Goal: Information Seeking & Learning: Learn about a topic

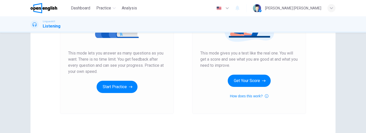
scroll to position [113, 0]
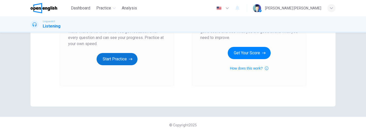
click at [123, 57] on button "Start Practice" at bounding box center [117, 59] width 41 height 12
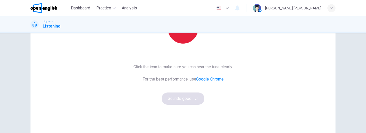
scroll to position [77, 0]
click at [181, 37] on button "button" at bounding box center [183, 27] width 31 height 31
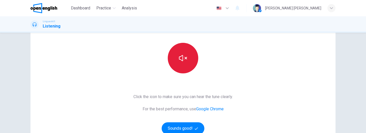
scroll to position [45, 0]
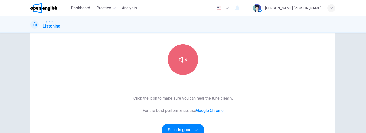
click at [188, 61] on button "button" at bounding box center [183, 59] width 31 height 31
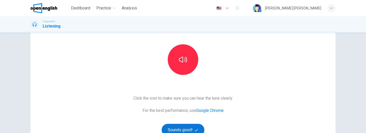
click at [181, 128] on button "Sounds good!" at bounding box center [183, 130] width 43 height 12
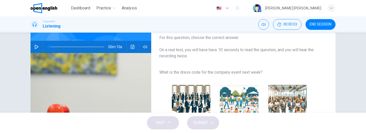
scroll to position [2, 0]
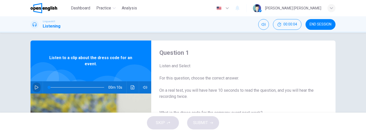
click at [35, 86] on icon "button" at bounding box center [37, 87] width 4 height 4
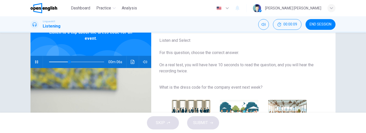
scroll to position [27, 0]
click at [37, 64] on icon "button" at bounding box center [37, 62] width 4 height 4
type input "**"
click at [324, 23] on span "END SESSION" at bounding box center [321, 24] width 22 height 4
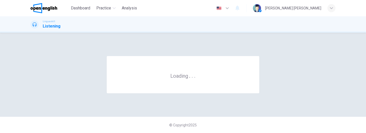
scroll to position [0, 0]
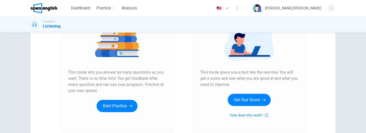
scroll to position [68, 0]
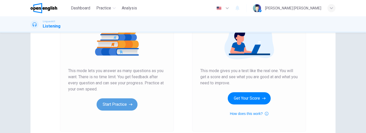
click at [118, 106] on button "Start Practice" at bounding box center [117, 104] width 41 height 12
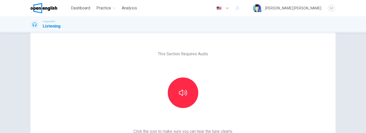
scroll to position [13, 0]
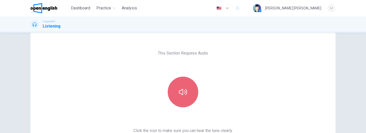
click at [185, 87] on button "button" at bounding box center [183, 92] width 31 height 31
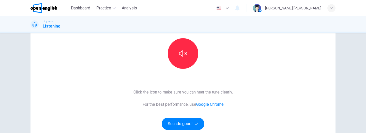
scroll to position [63, 0]
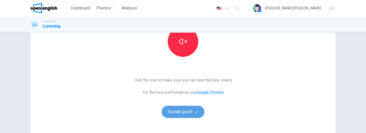
click at [184, 108] on button "Sounds good!" at bounding box center [183, 112] width 43 height 12
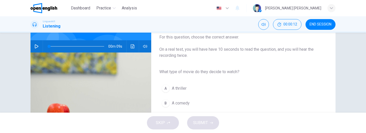
scroll to position [42, 0]
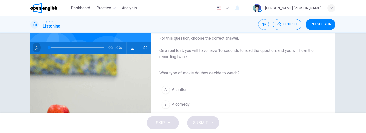
click at [38, 47] on icon "button" at bounding box center [37, 48] width 4 height 4
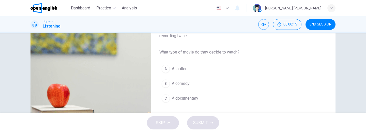
scroll to position [66, 0]
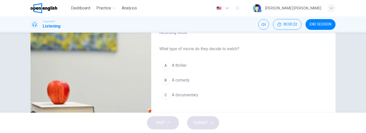
type input "*"
click at [183, 79] on span "A comedy" at bounding box center [181, 80] width 18 height 6
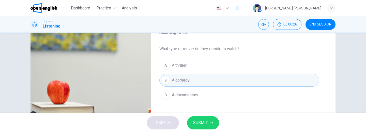
click at [208, 119] on button "SUBMIT" at bounding box center [203, 122] width 32 height 13
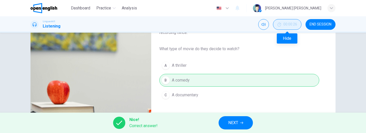
click at [287, 24] on span "00:00:26" at bounding box center [290, 24] width 14 height 4
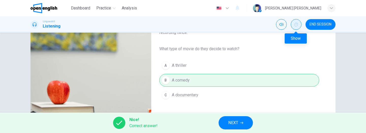
click at [294, 24] on icon "Show" at bounding box center [296, 24] width 4 height 4
click at [241, 123] on icon "button" at bounding box center [241, 122] width 3 height 3
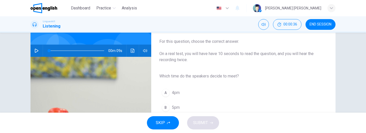
scroll to position [37, 0]
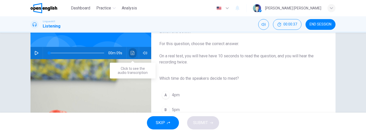
click at [132, 55] on icon "Click to see the audio transcription" at bounding box center [133, 53] width 4 height 4
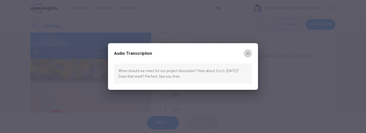
click at [247, 53] on icon "button" at bounding box center [248, 53] width 3 height 3
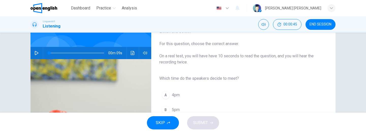
click at [37, 50] on button "button" at bounding box center [37, 53] width 8 height 12
drag, startPoint x: 198, startPoint y: 98, endPoint x: 192, endPoint y: 75, distance: 23.6
click at [192, 75] on div "Which time do the speakers decide to meet? A 4pm B 5pm C 3pm" at bounding box center [239, 102] width 160 height 58
drag, startPoint x: 186, startPoint y: 87, endPoint x: 177, endPoint y: 61, distance: 27.0
click at [177, 61] on div "Question 2 Listen and Select For this question, choose the correct answer. On a…" at bounding box center [239, 94] width 176 height 160
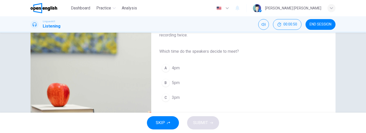
scroll to position [65, 0]
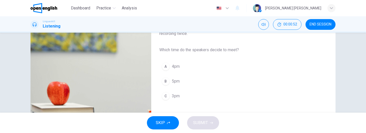
click at [179, 97] on span "3pm" at bounding box center [176, 96] width 8 height 6
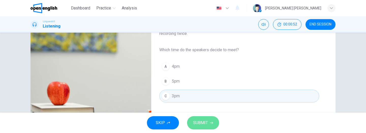
click at [203, 123] on span "SUBMIT" at bounding box center [200, 122] width 15 height 7
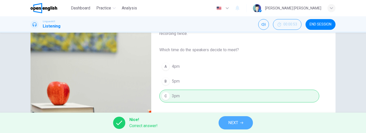
click at [238, 124] on span "NEXT" at bounding box center [233, 122] width 10 height 7
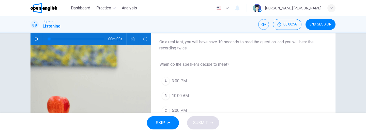
scroll to position [50, 0]
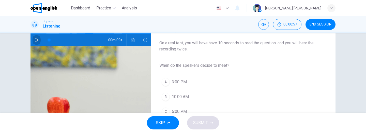
click at [40, 41] on button "button" at bounding box center [37, 40] width 8 height 12
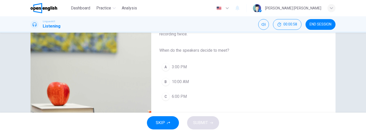
scroll to position [69, 0]
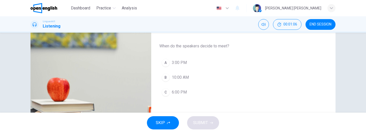
type input "*"
click at [178, 62] on span "3:00 PM" at bounding box center [179, 62] width 15 height 6
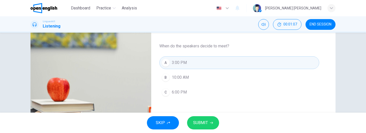
click at [199, 120] on span "SUBMIT" at bounding box center [200, 122] width 15 height 7
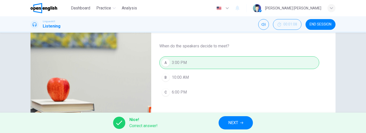
click at [238, 123] on span "NEXT" at bounding box center [233, 122] width 10 height 7
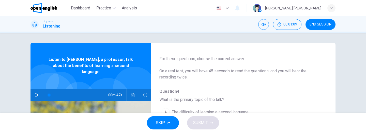
scroll to position [18, 0]
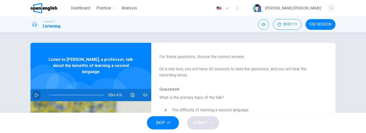
click at [36, 93] on icon "button" at bounding box center [37, 95] width 4 height 4
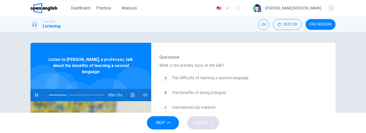
scroll to position [52, 0]
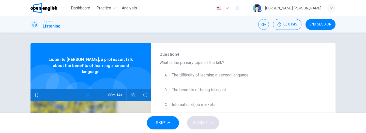
click at [209, 75] on span "The difficulty of learning a second language" at bounding box center [210, 75] width 77 height 6
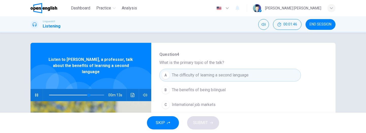
click at [204, 117] on div "SKIP SUBMIT" at bounding box center [183, 122] width 366 height 20
click at [198, 121] on div "SKIP SUBMIT" at bounding box center [183, 122] width 366 height 20
click at [194, 92] on span "The benefits of being bilingual" at bounding box center [199, 90] width 54 height 6
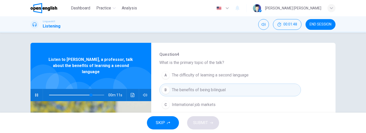
click at [197, 104] on span "International job markets" at bounding box center [194, 104] width 44 height 6
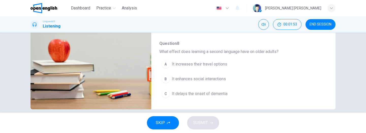
scroll to position [114, 0]
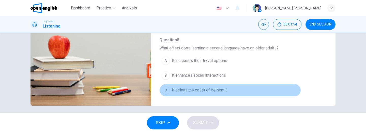
click at [195, 84] on button "C It delays the onset of dementia" at bounding box center [230, 90] width 142 height 13
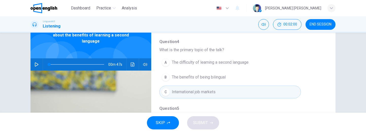
scroll to position [35, 0]
click at [191, 64] on span "The difficulty of learning a second language" at bounding box center [210, 62] width 77 height 6
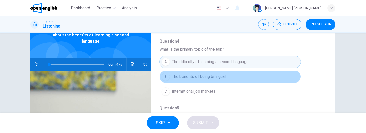
click at [195, 80] on button "B The benefits of being bilingual" at bounding box center [230, 76] width 142 height 13
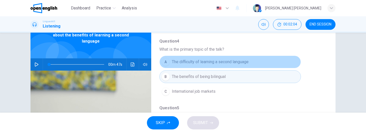
click at [193, 67] on button "A The difficulty of learning a second language" at bounding box center [230, 61] width 142 height 13
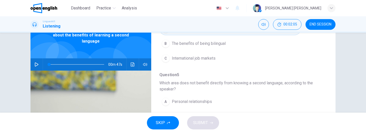
scroll to position [104, 0]
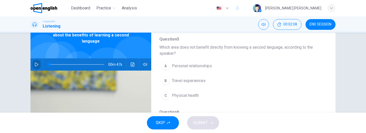
click at [38, 62] on icon "button" at bounding box center [37, 64] width 4 height 4
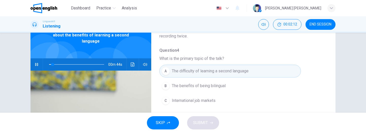
scroll to position [28, 0]
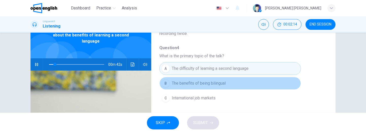
click at [182, 82] on span "The benefits of being bilingual" at bounding box center [199, 83] width 54 height 6
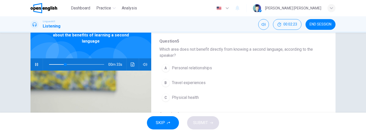
scroll to position [103, 0]
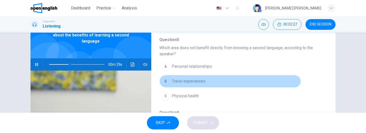
click at [201, 83] on span "Travel experiences" at bounding box center [189, 81] width 34 height 6
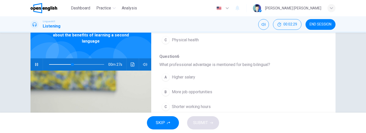
scroll to position [170, 0]
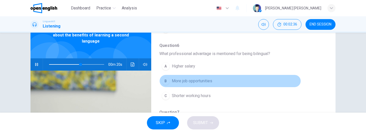
click at [217, 77] on button "B More job opportunities" at bounding box center [230, 80] width 142 height 13
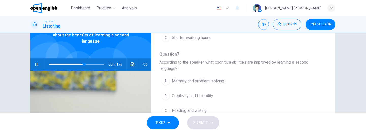
scroll to position [232, 0]
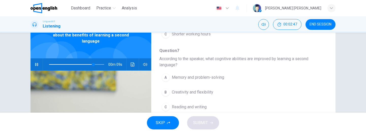
click at [220, 76] on span "Memory and problem-solving" at bounding box center [198, 77] width 52 height 6
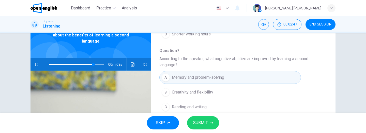
click at [208, 118] on button "SUBMIT" at bounding box center [203, 122] width 32 height 13
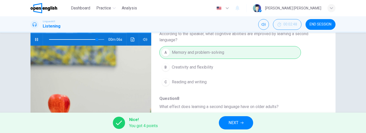
scroll to position [57, 0]
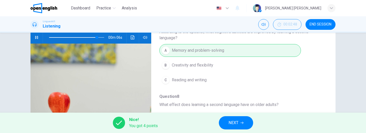
type input "**"
click at [233, 120] on span "NEXT" at bounding box center [234, 122] width 10 height 7
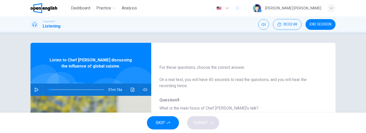
scroll to position [7, 0]
click at [40, 88] on button "button" at bounding box center [37, 89] width 8 height 12
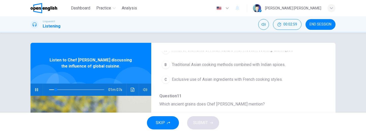
scroll to position [146, 0]
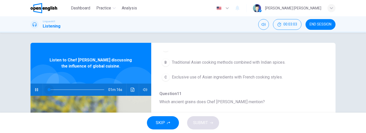
drag, startPoint x: 56, startPoint y: 91, endPoint x: 34, endPoint y: 84, distance: 23.3
click at [34, 84] on div "01m 16s" at bounding box center [91, 89] width 121 height 12
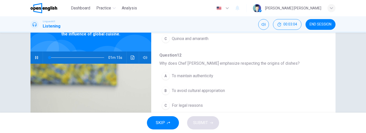
type input "*"
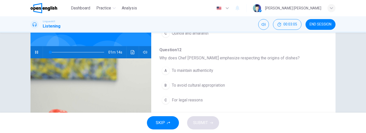
click at [320, 24] on span "END SESSION" at bounding box center [321, 24] width 22 height 4
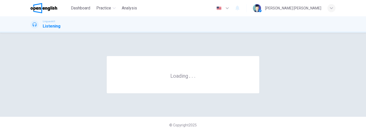
scroll to position [0, 0]
